Goal: Task Accomplishment & Management: Use online tool/utility

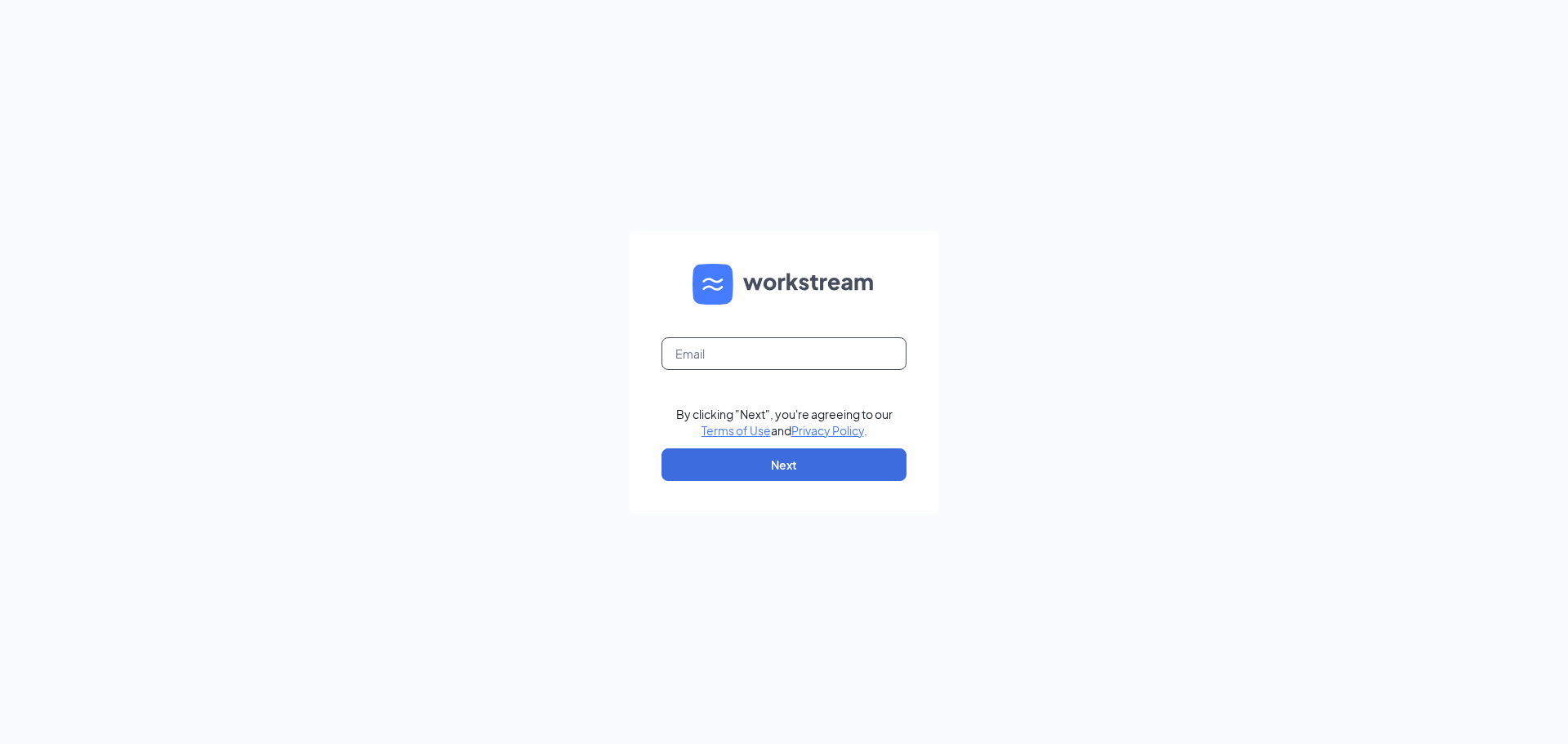
click at [736, 348] on input "text" at bounding box center [784, 354] width 245 height 33
click at [770, 351] on input "text" at bounding box center [784, 354] width 245 height 33
type input "[EMAIL_ADDRESS][DOMAIN_NAME]"
click at [795, 465] on button "Next" at bounding box center [784, 465] width 245 height 33
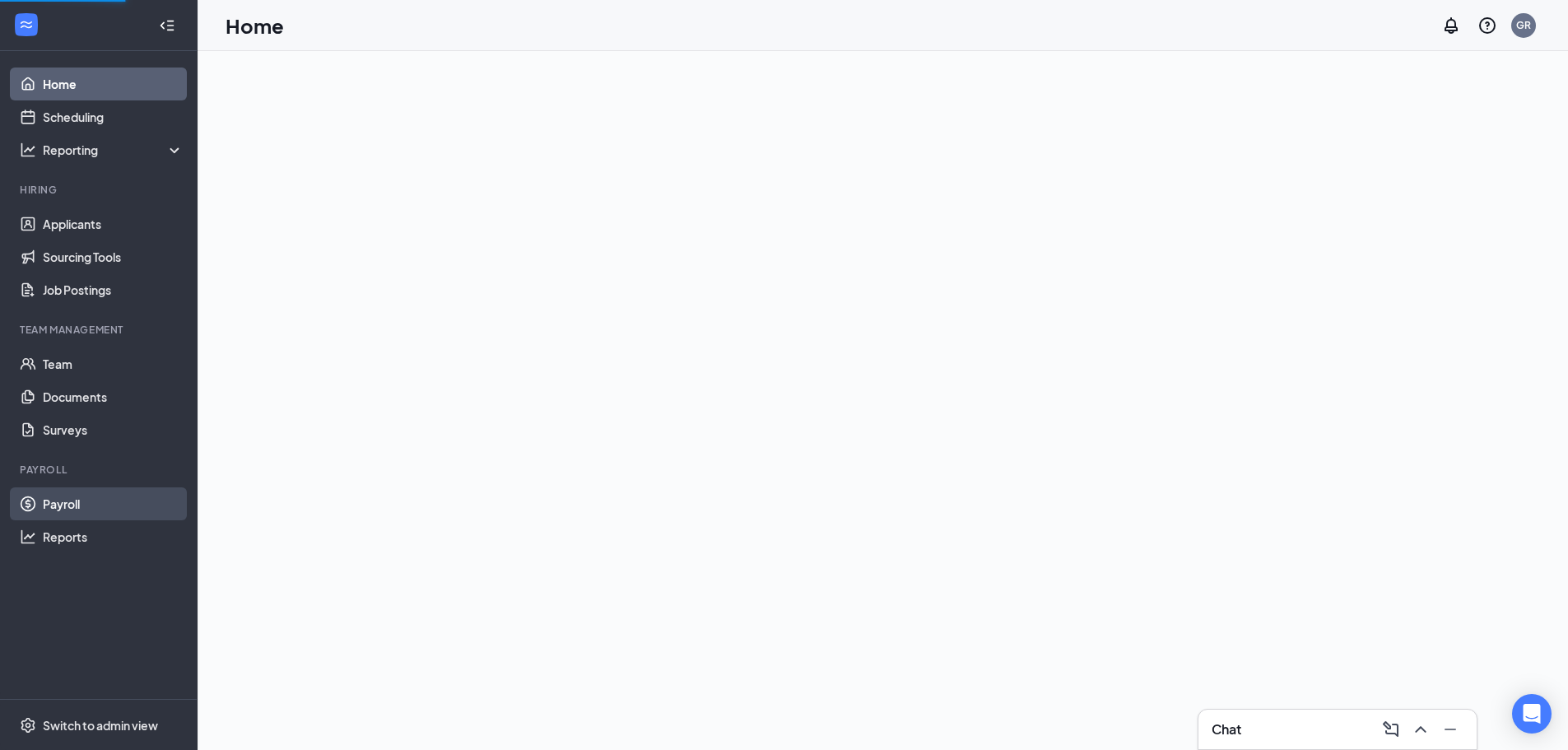
click at [71, 505] on link "Payroll" at bounding box center [113, 504] width 140 height 33
